Goal: Information Seeking & Learning: Learn about a topic

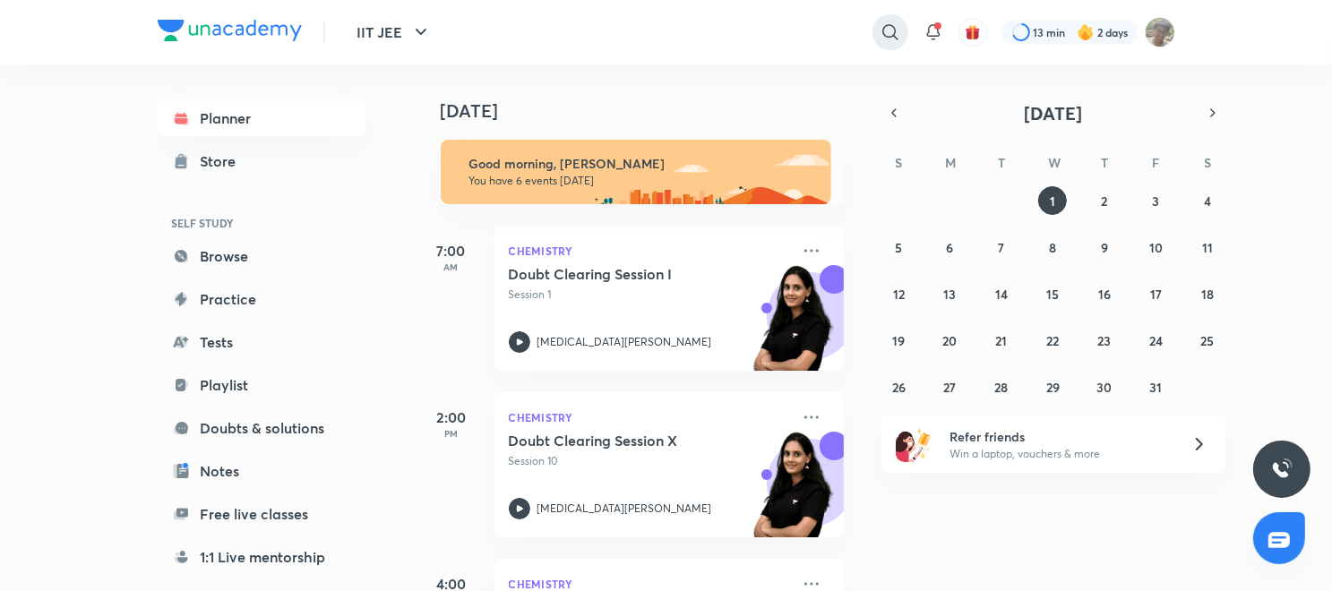
click at [882, 30] on icon at bounding box center [889, 31] width 15 height 15
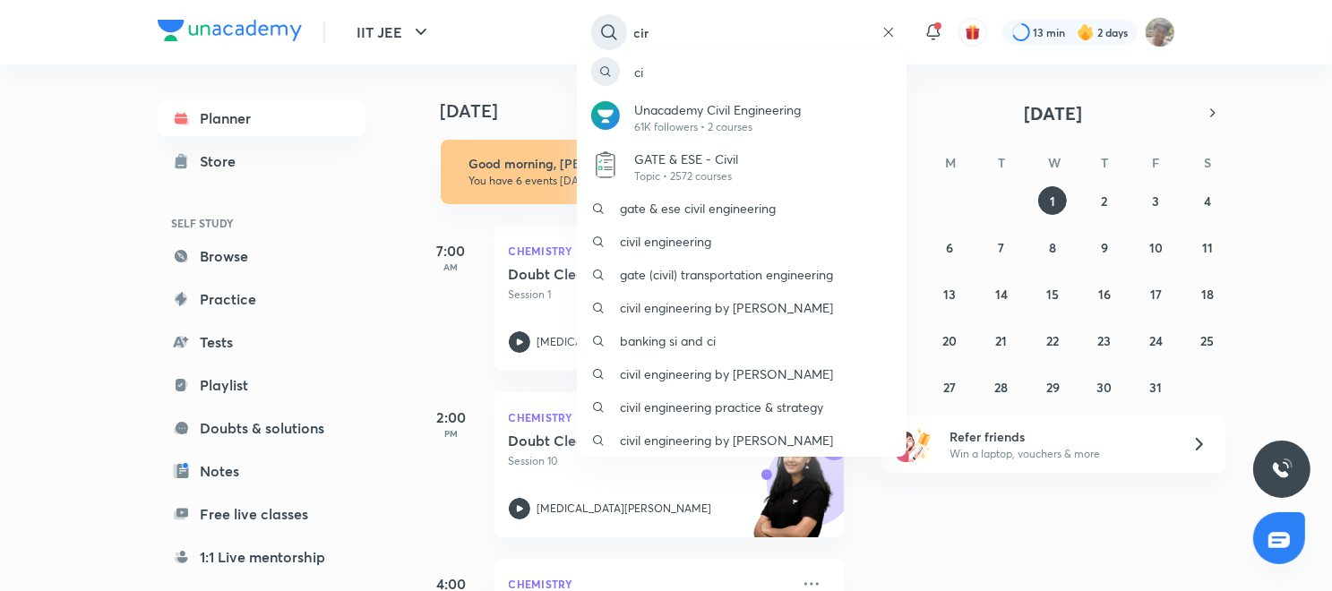
type input "circ"
